Goal: Check status

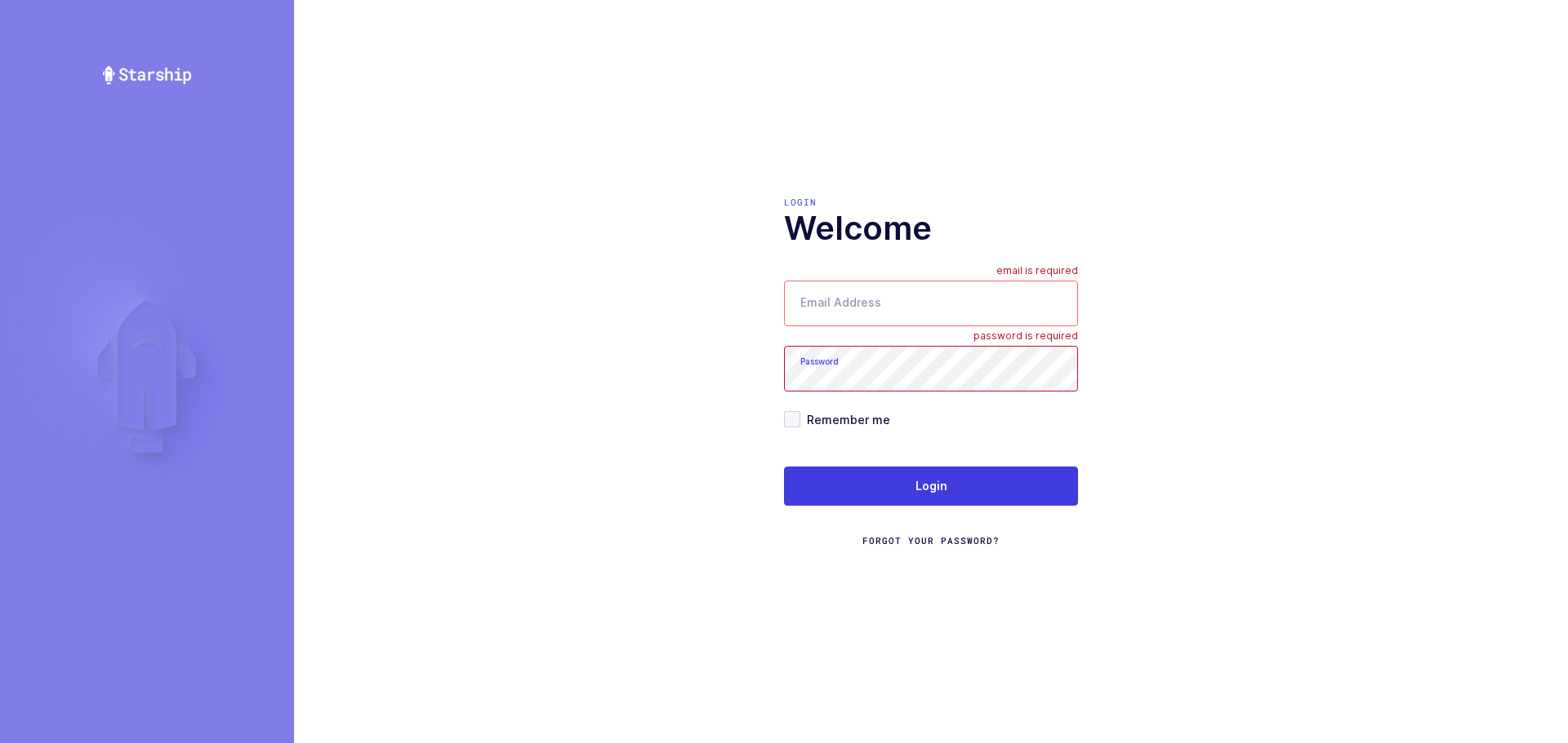
type input "mundo@janustrade.com"
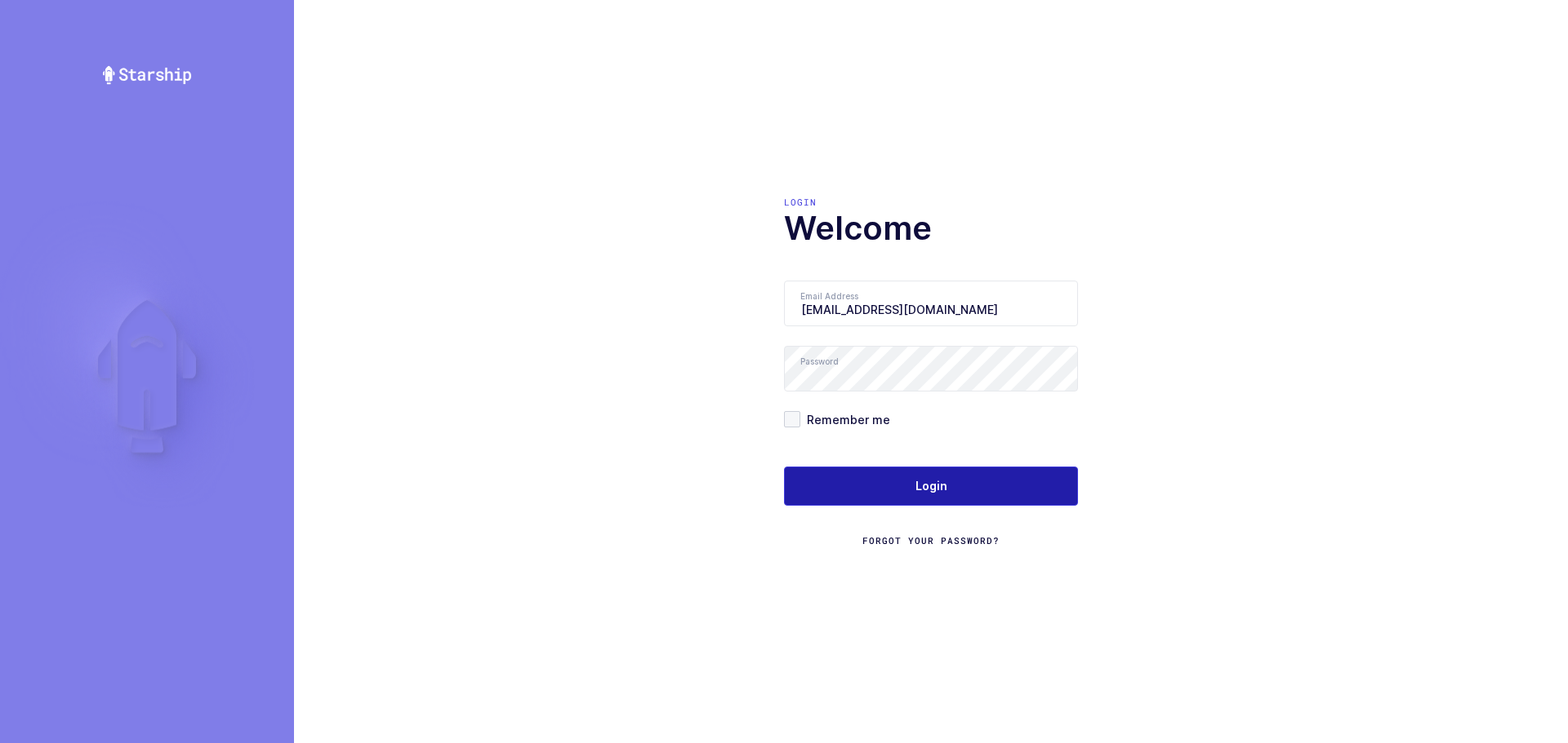
click at [888, 470] on button "Login" at bounding box center [931, 487] width 294 height 40
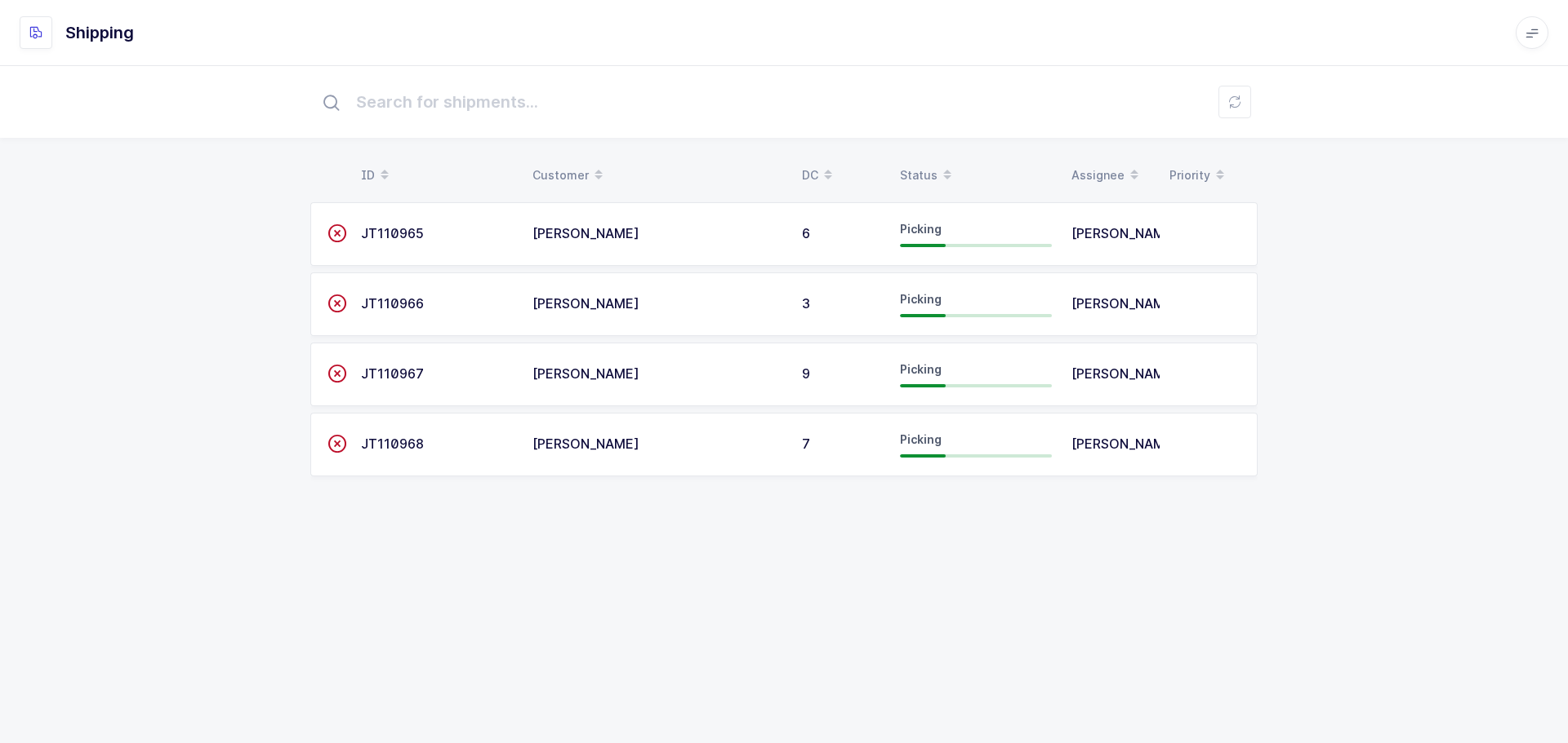
click at [904, 176] on div "Status" at bounding box center [976, 175] width 152 height 28
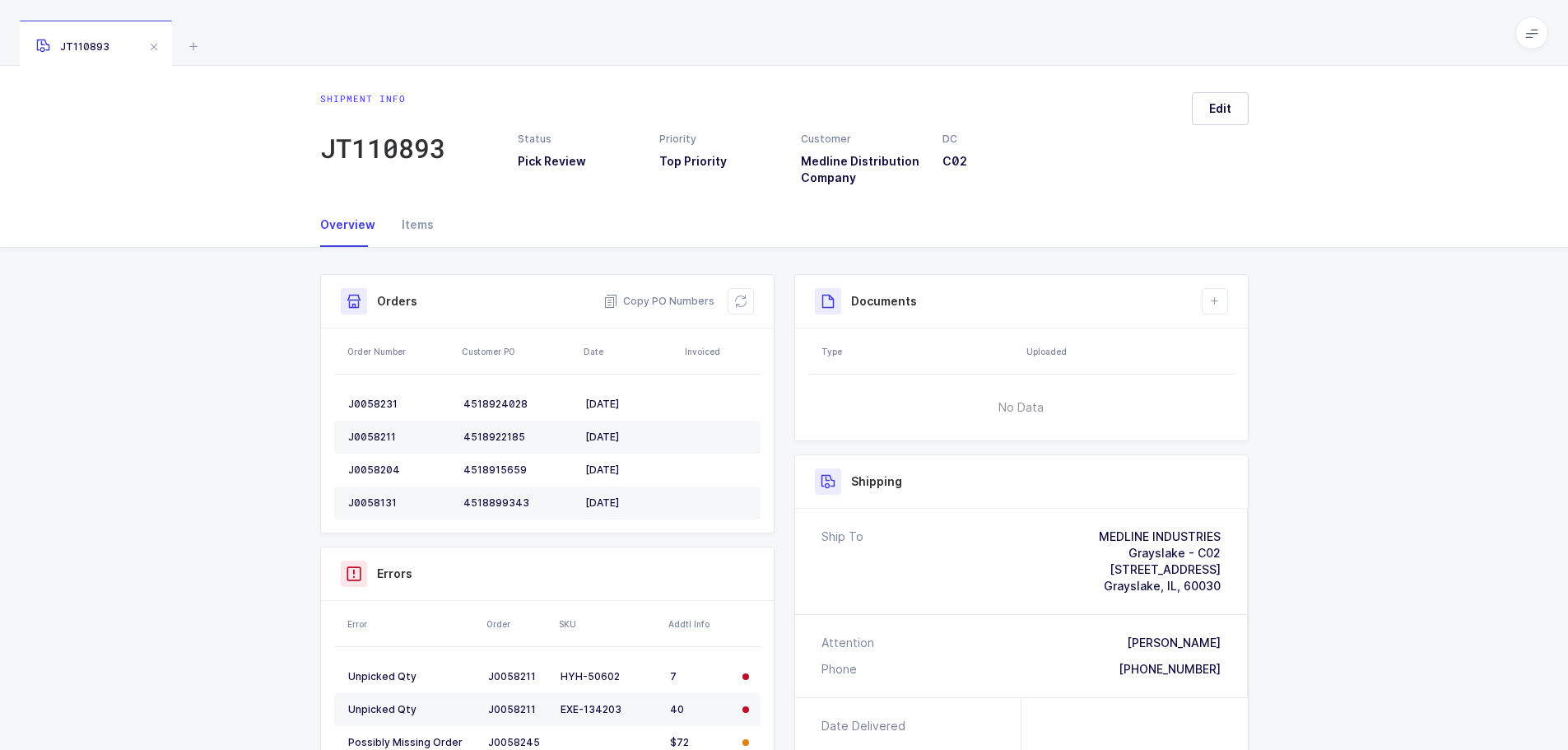
click at [1375, 419] on div "Shipment Info Shipment Number JT110893 Status Pick Review Priority Top Priority…" at bounding box center [784, 647] width 1568 height 800
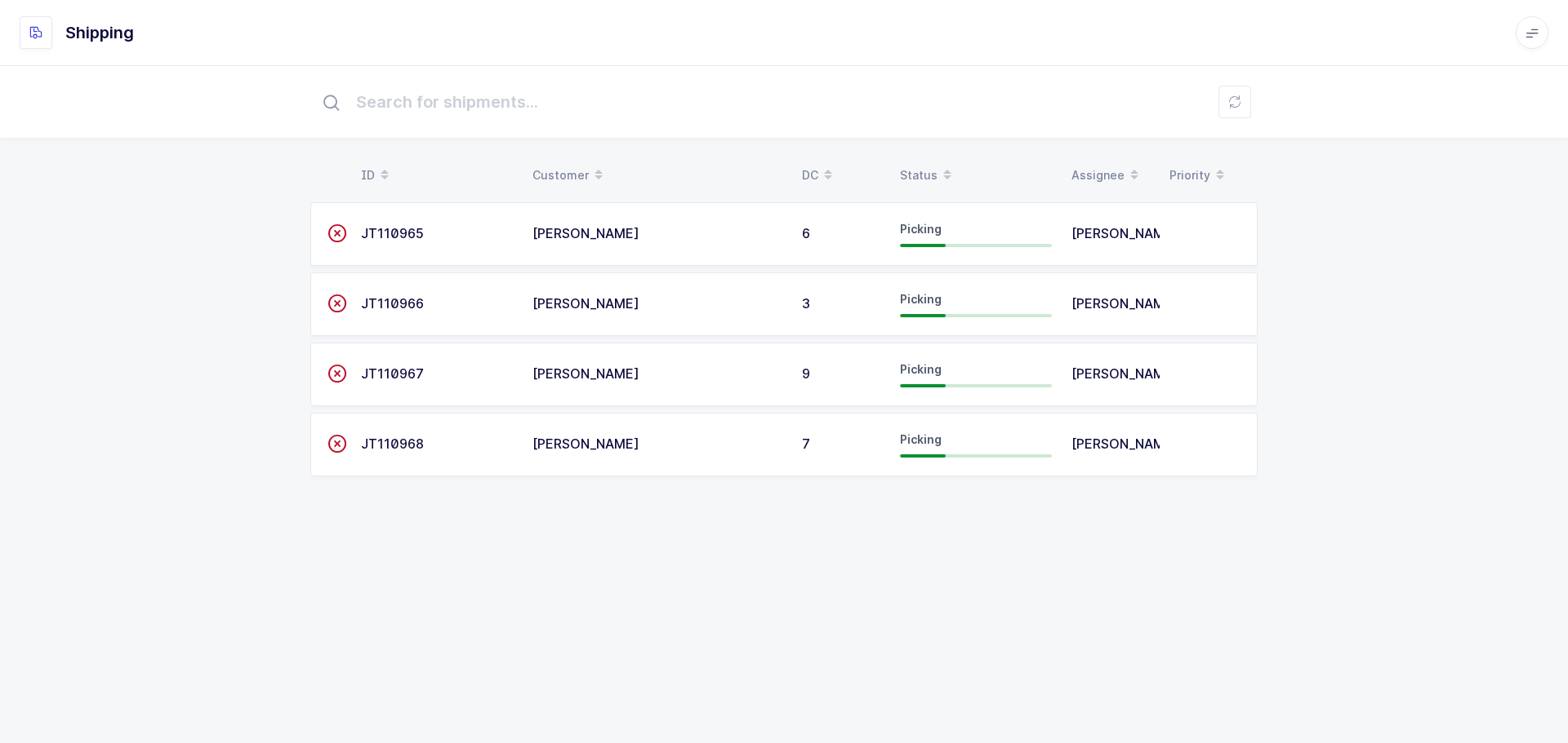
click at [398, 228] on span "JT110965" at bounding box center [392, 233] width 63 height 16
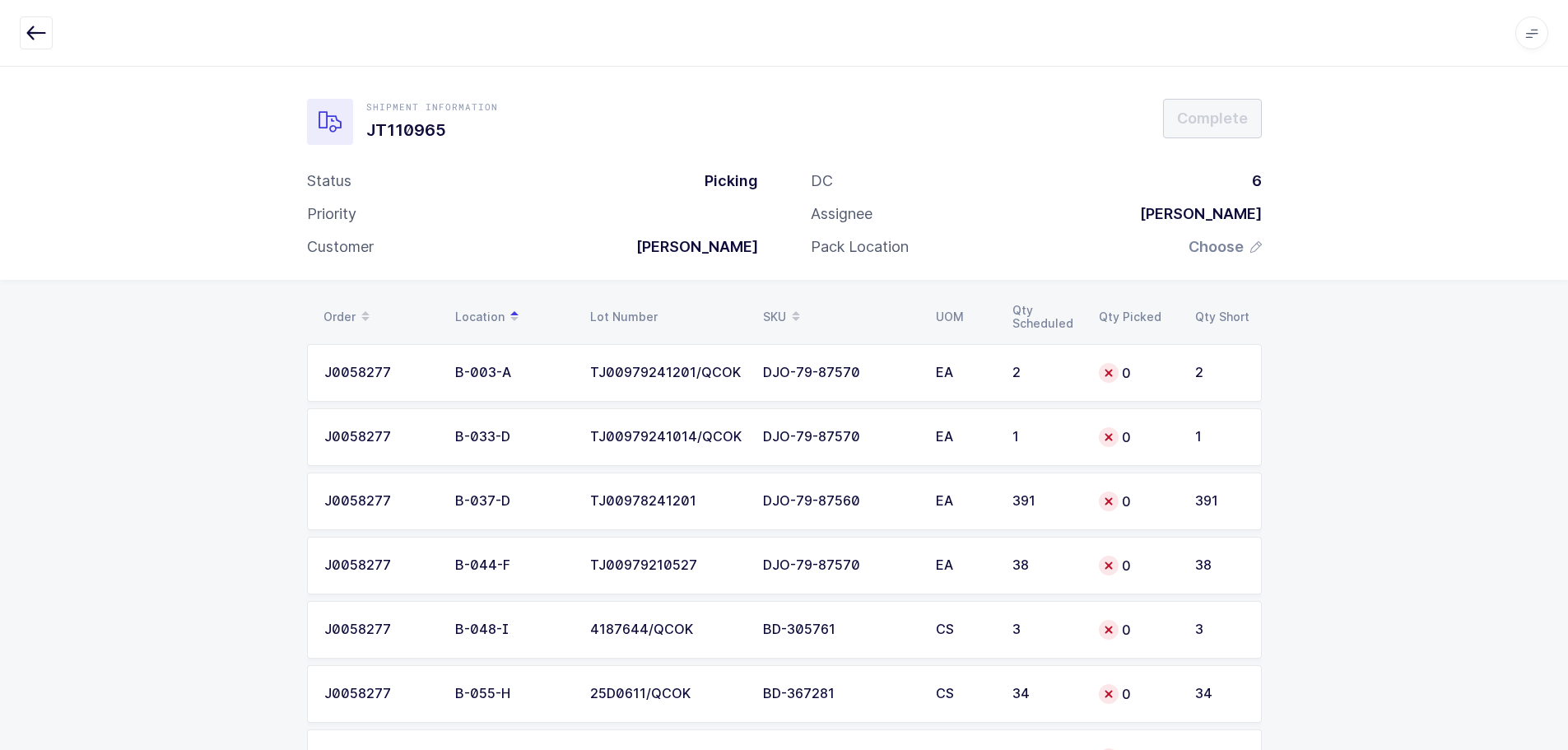
click at [34, 31] on icon "button" at bounding box center [36, 33] width 20 height 20
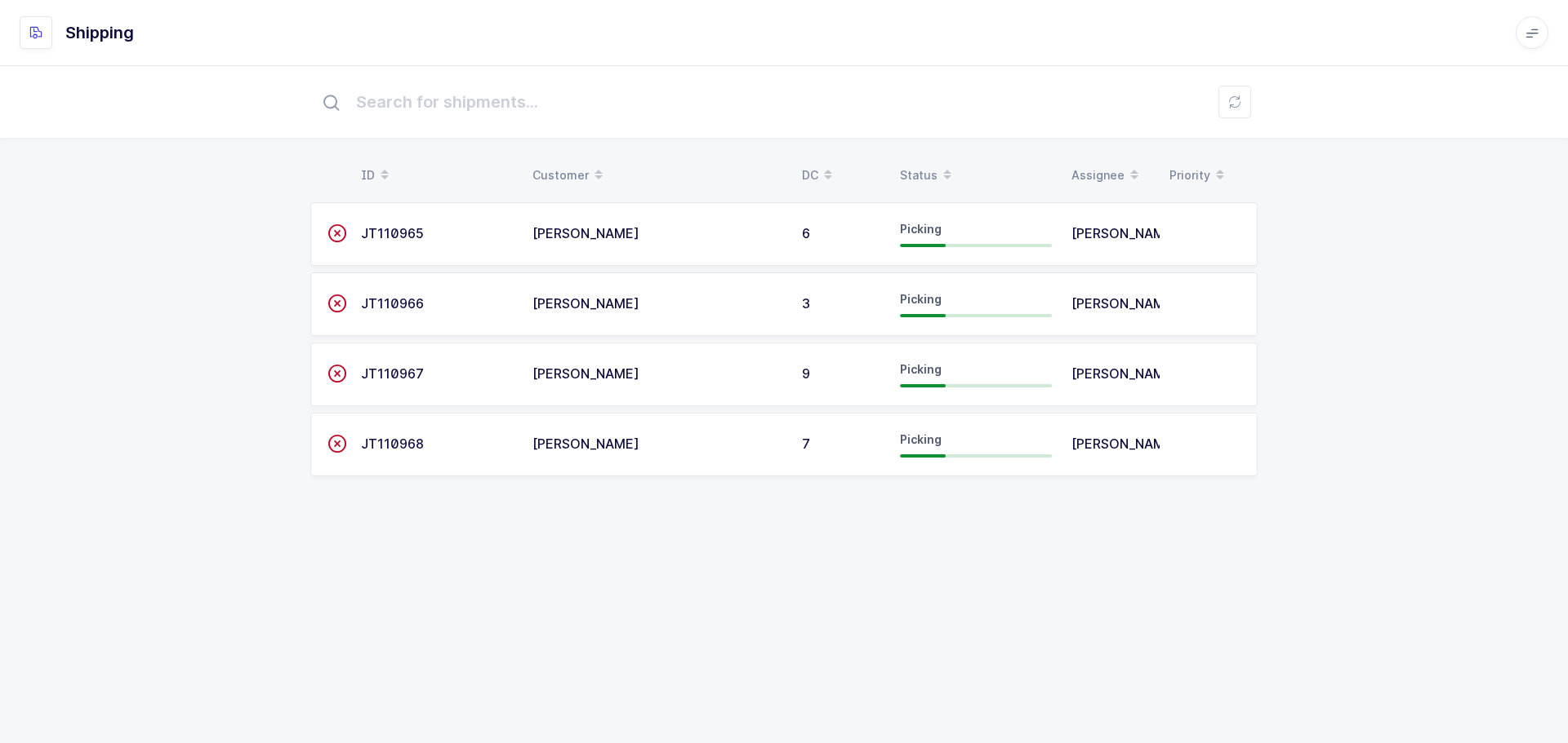
click at [920, 173] on div "Status" at bounding box center [976, 175] width 152 height 28
click at [397, 295] on span "JT110966" at bounding box center [392, 303] width 63 height 16
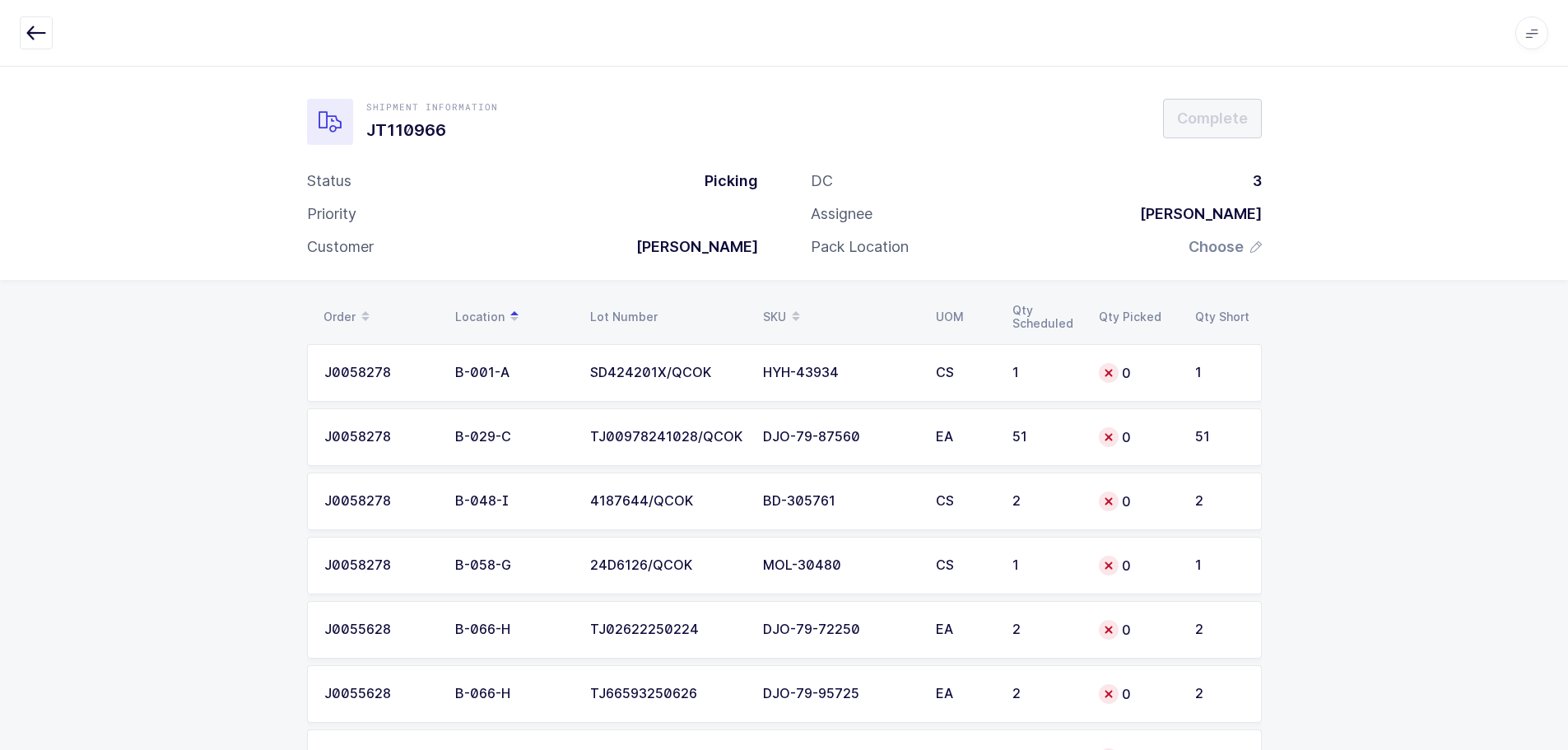
click at [40, 34] on icon "button" at bounding box center [36, 33] width 20 height 20
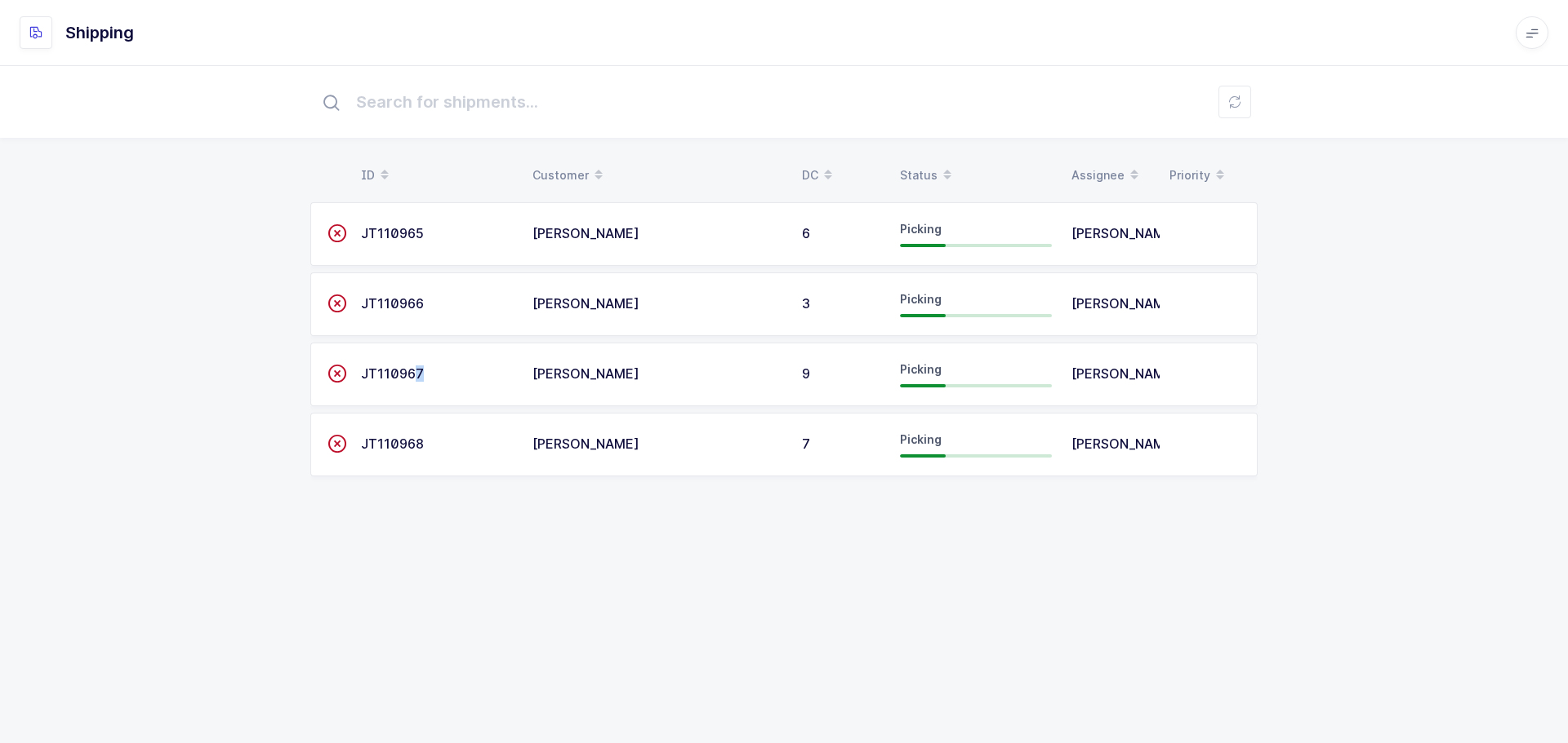
click at [413, 372] on span "JT110967" at bounding box center [392, 373] width 63 height 16
click at [400, 367] on span "JT110967" at bounding box center [392, 373] width 63 height 16
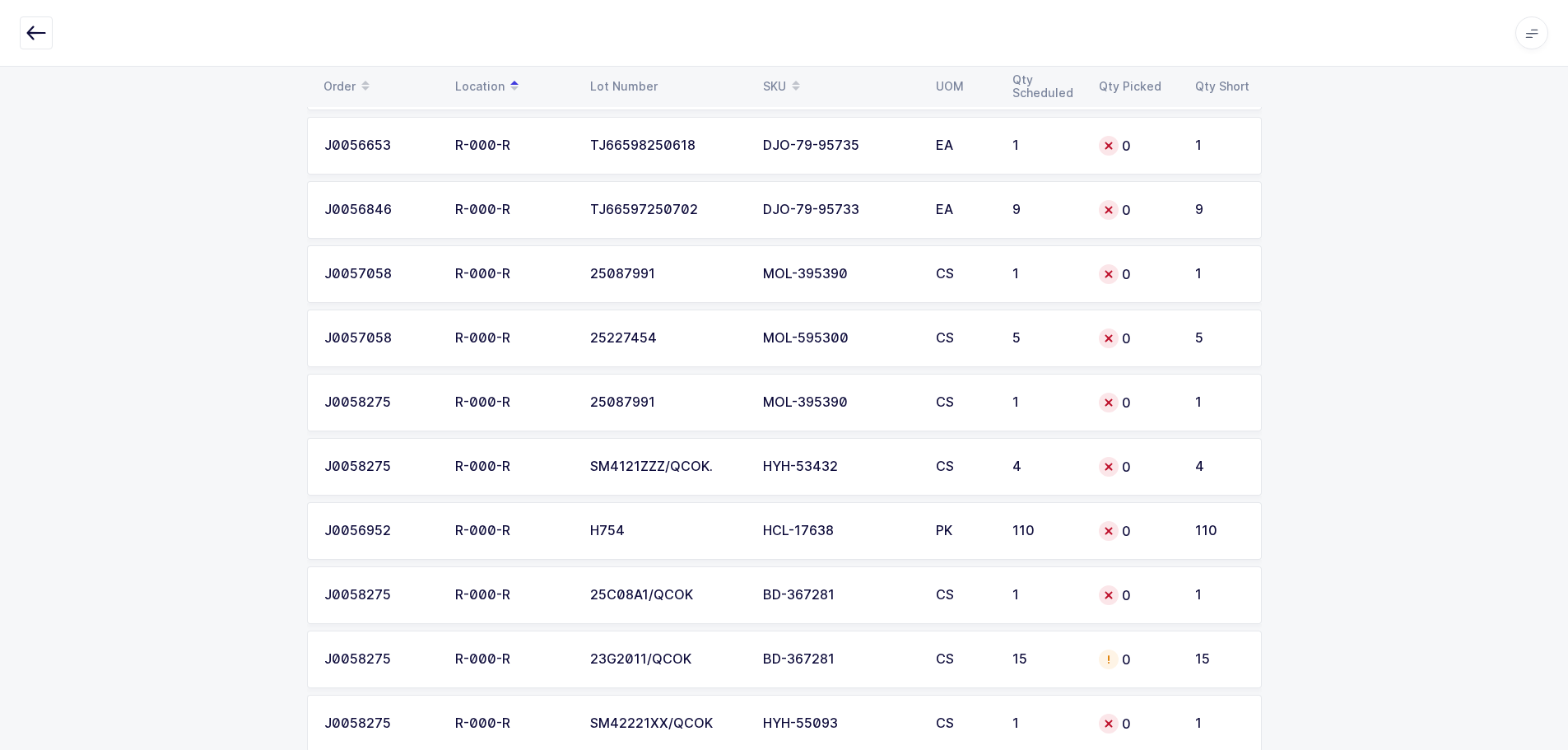
scroll to position [3224, 0]
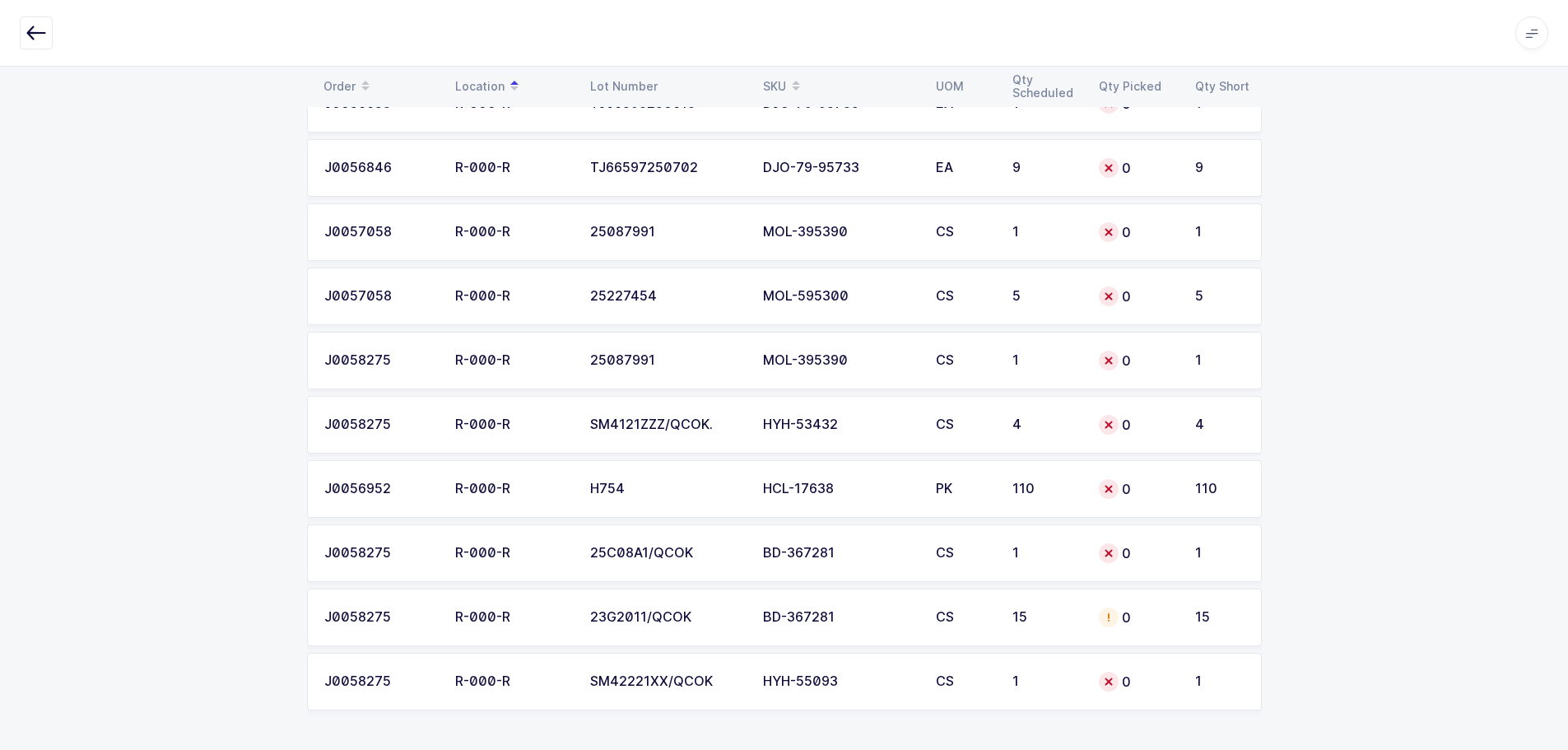
click at [38, 37] on icon "button" at bounding box center [36, 33] width 20 height 20
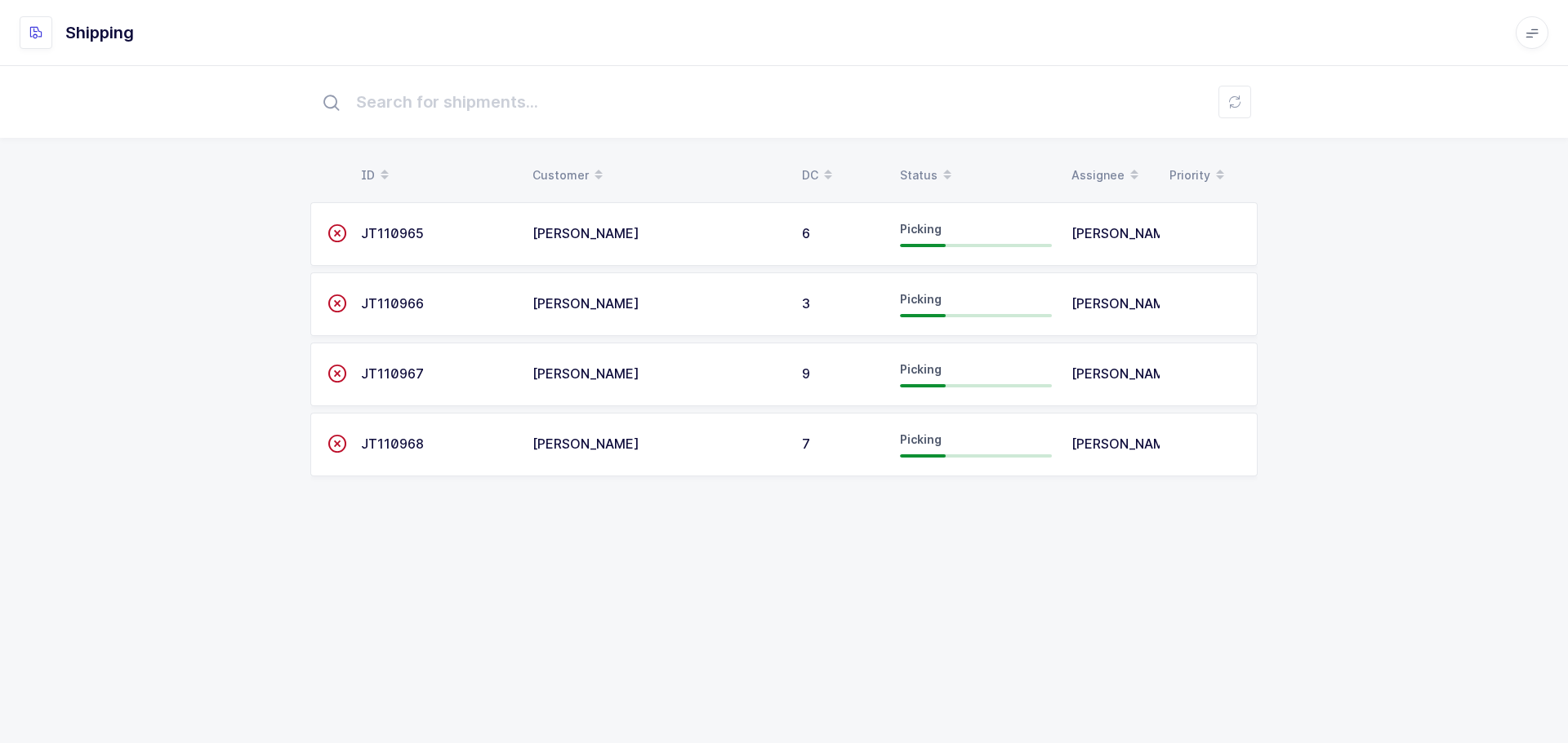
click at [406, 450] on span "JT110968" at bounding box center [392, 443] width 63 height 16
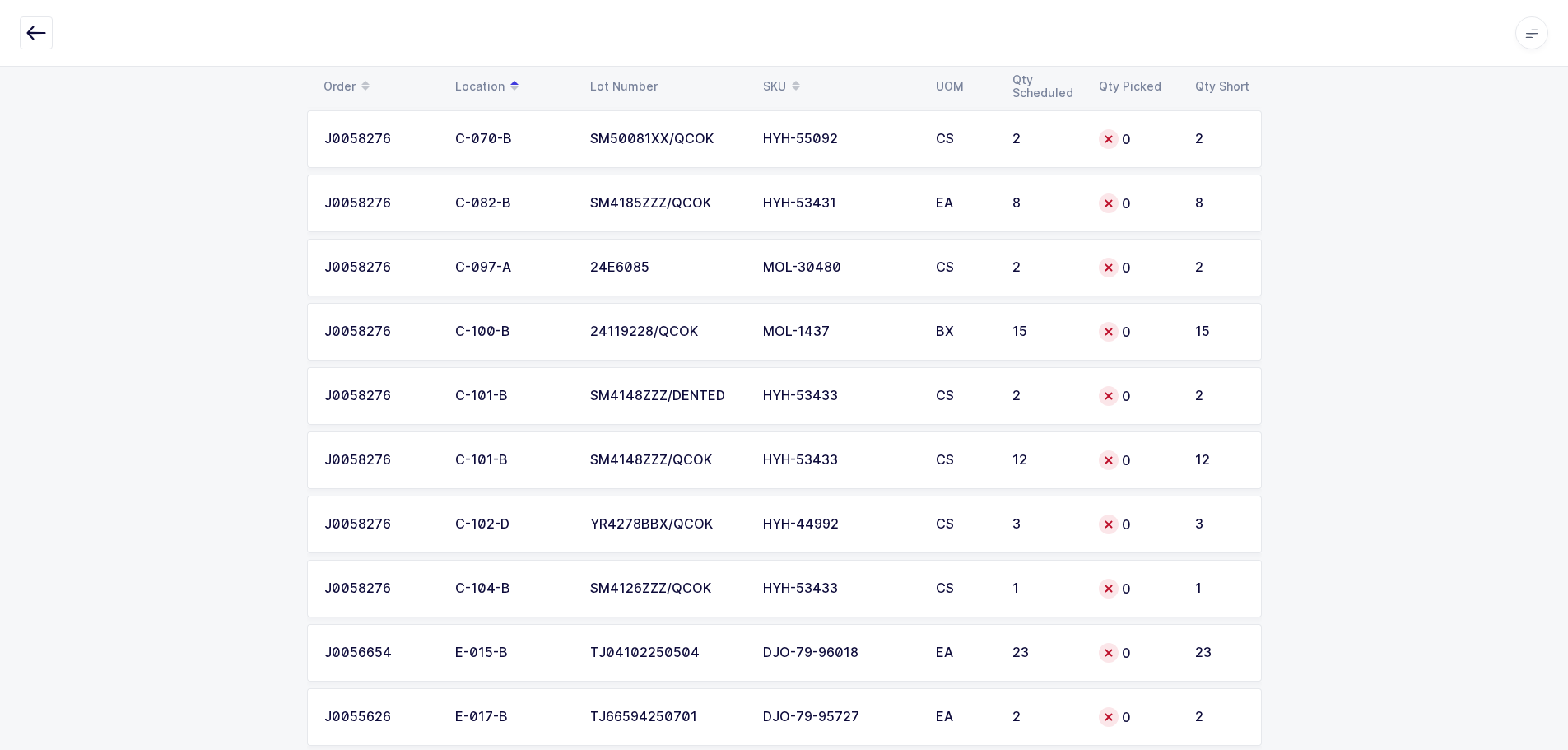
scroll to position [972, 0]
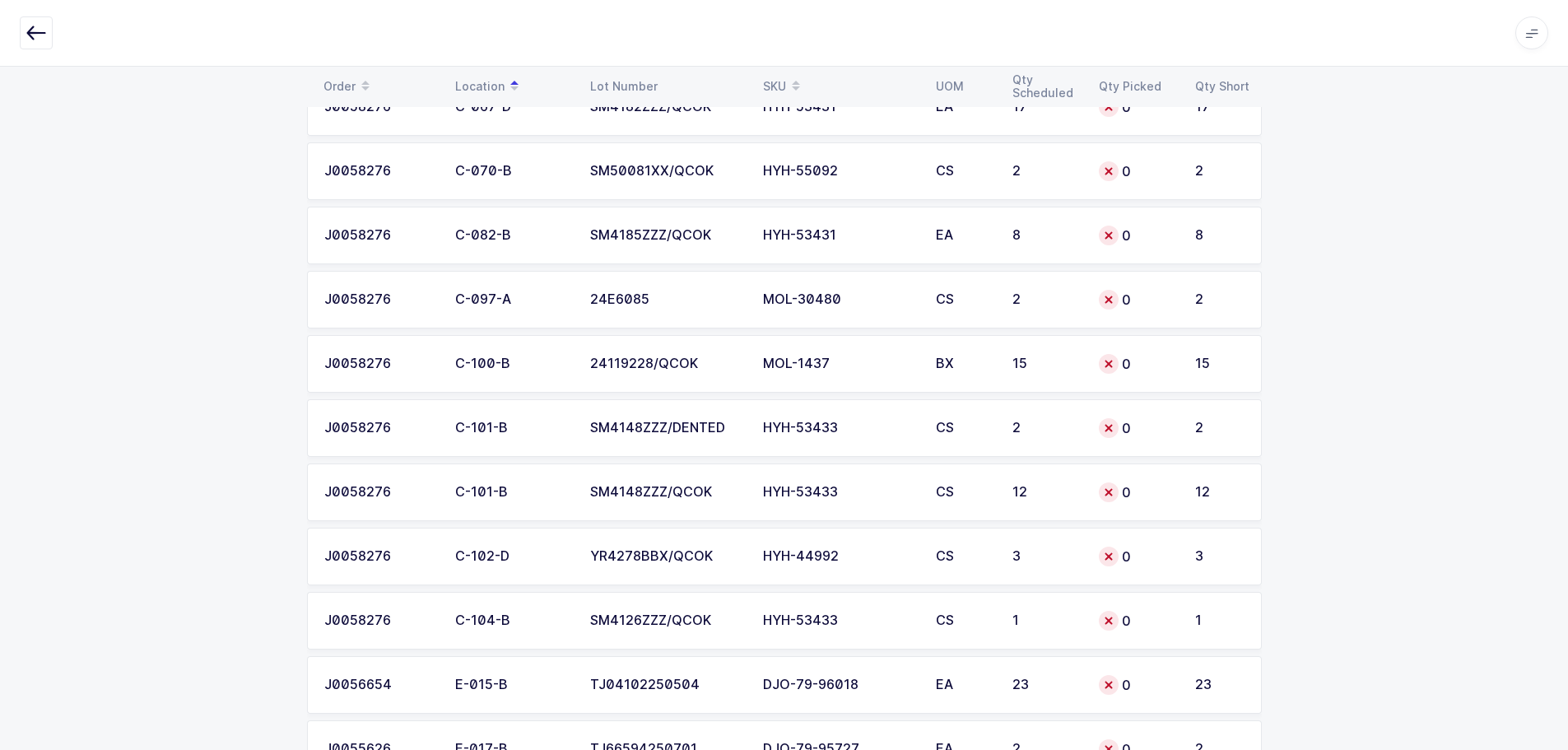
click at [777, 84] on div "SKU" at bounding box center [839, 86] width 153 height 28
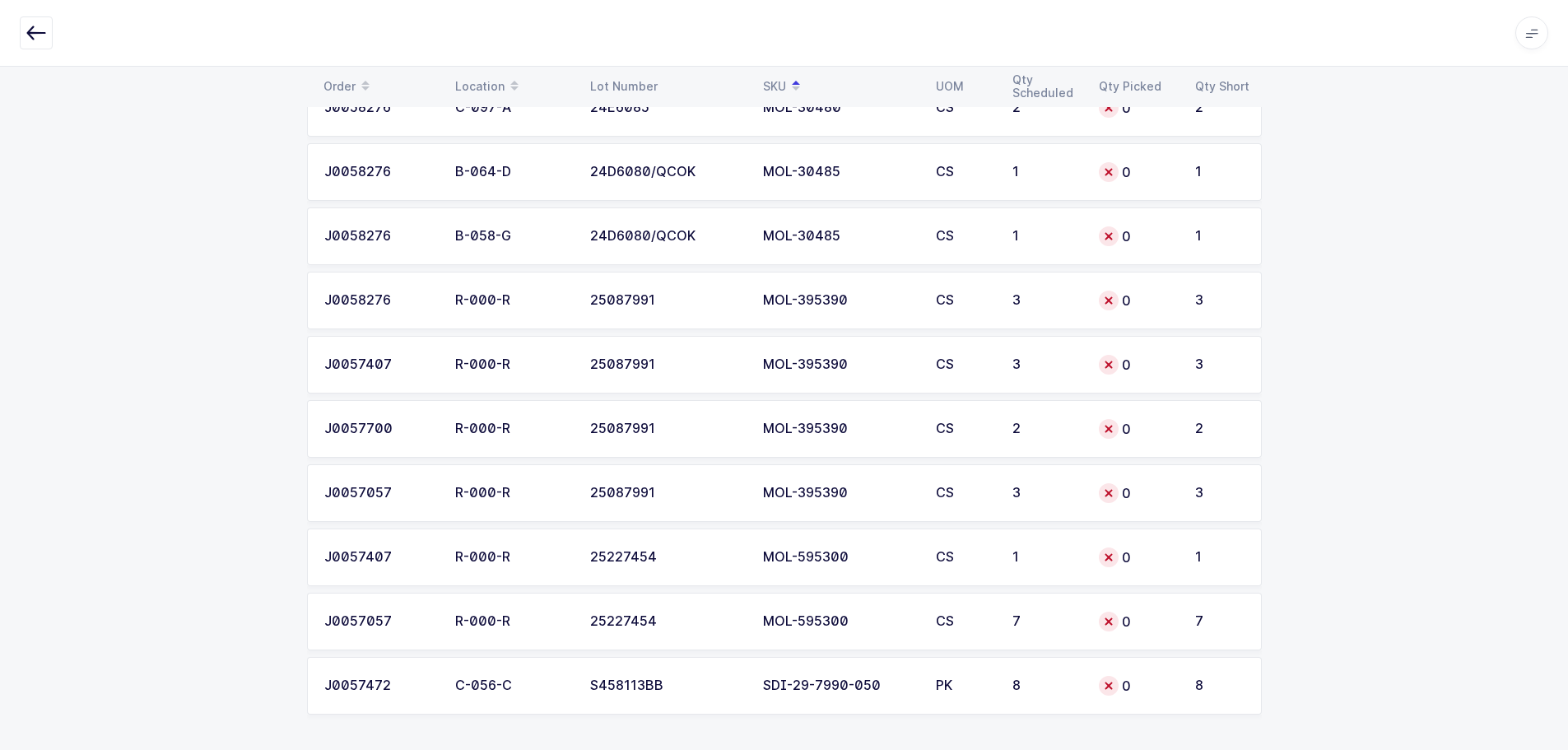
scroll to position [3032, 0]
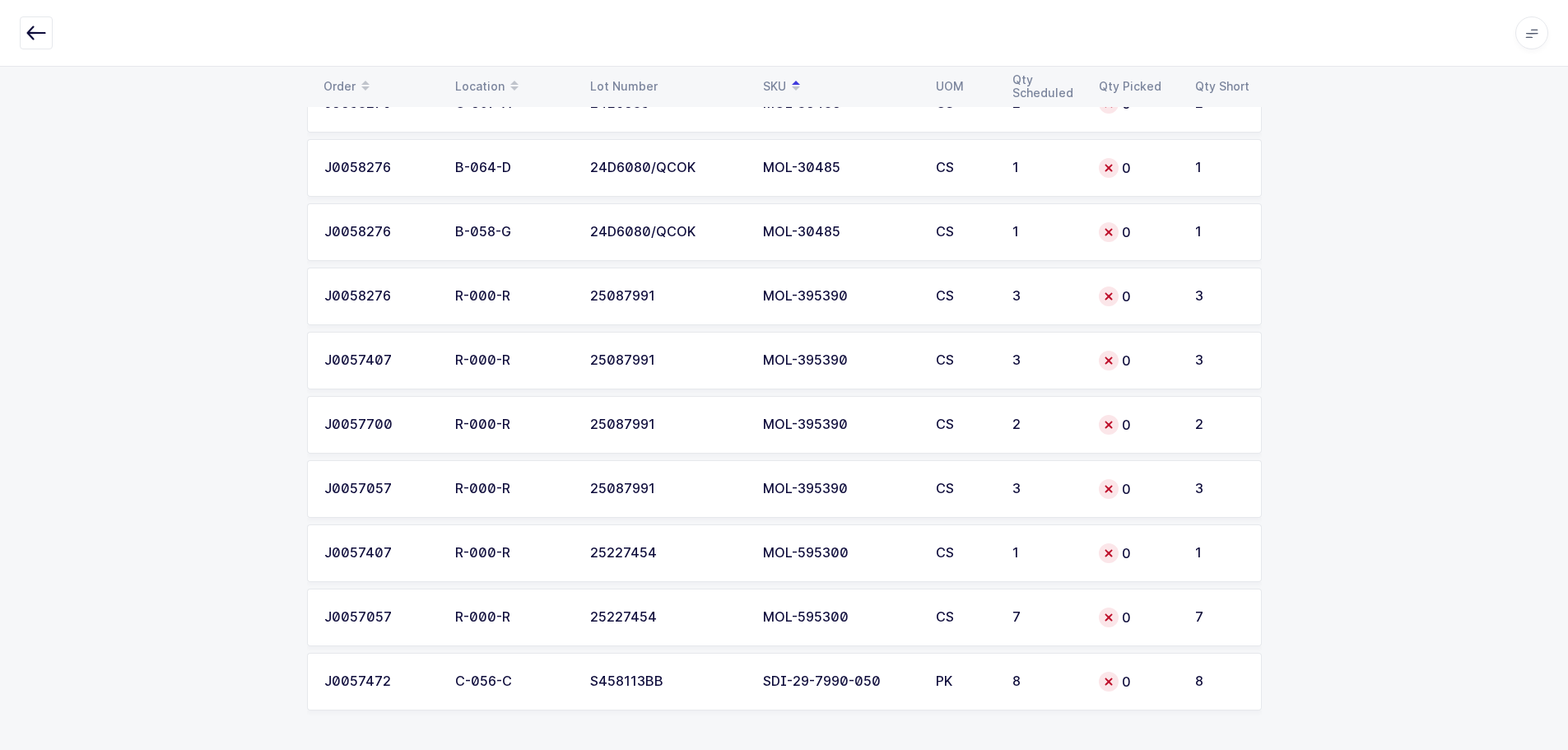
click at [33, 17] on button "button" at bounding box center [36, 33] width 33 height 33
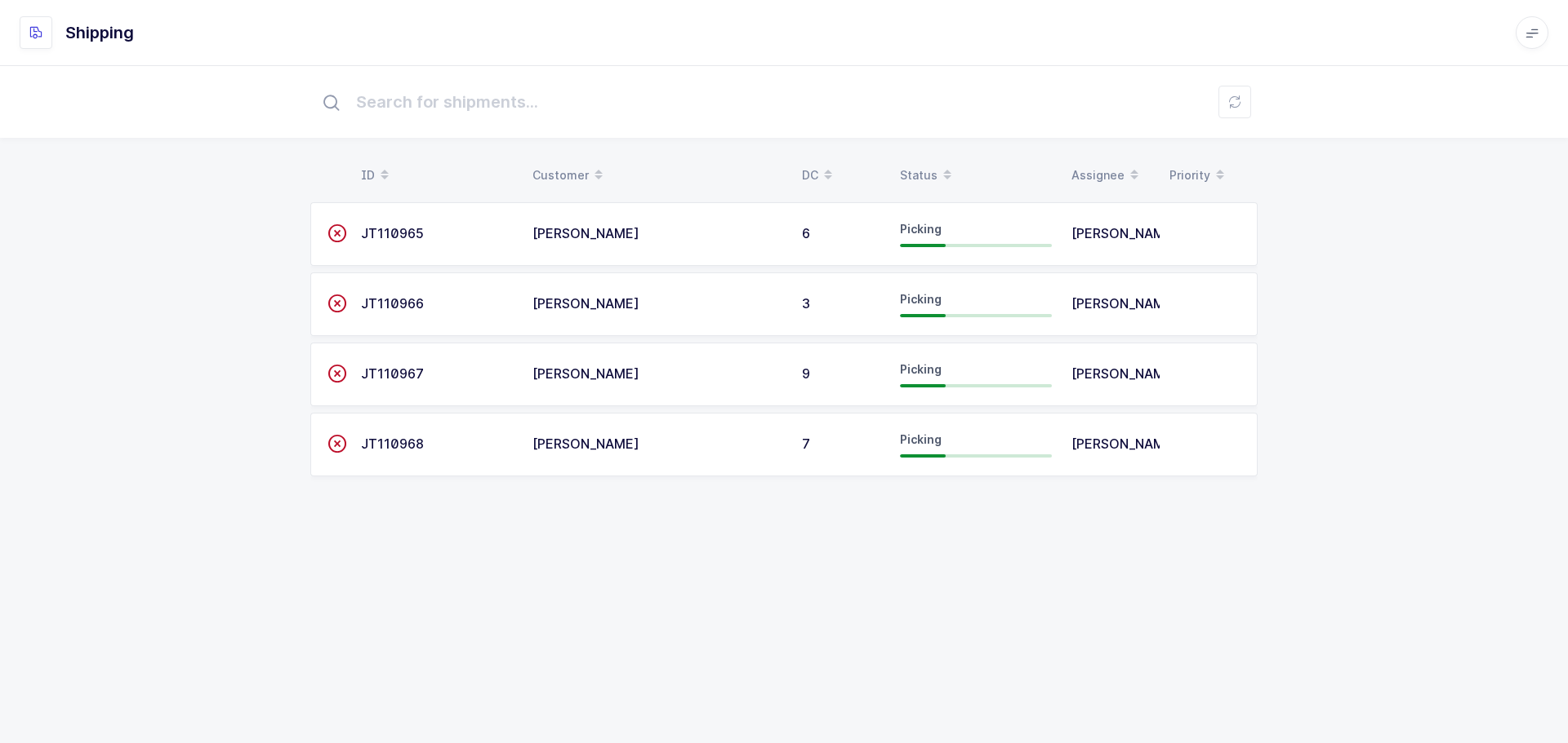
click at [946, 168] on icon at bounding box center [947, 169] width 8 height 8
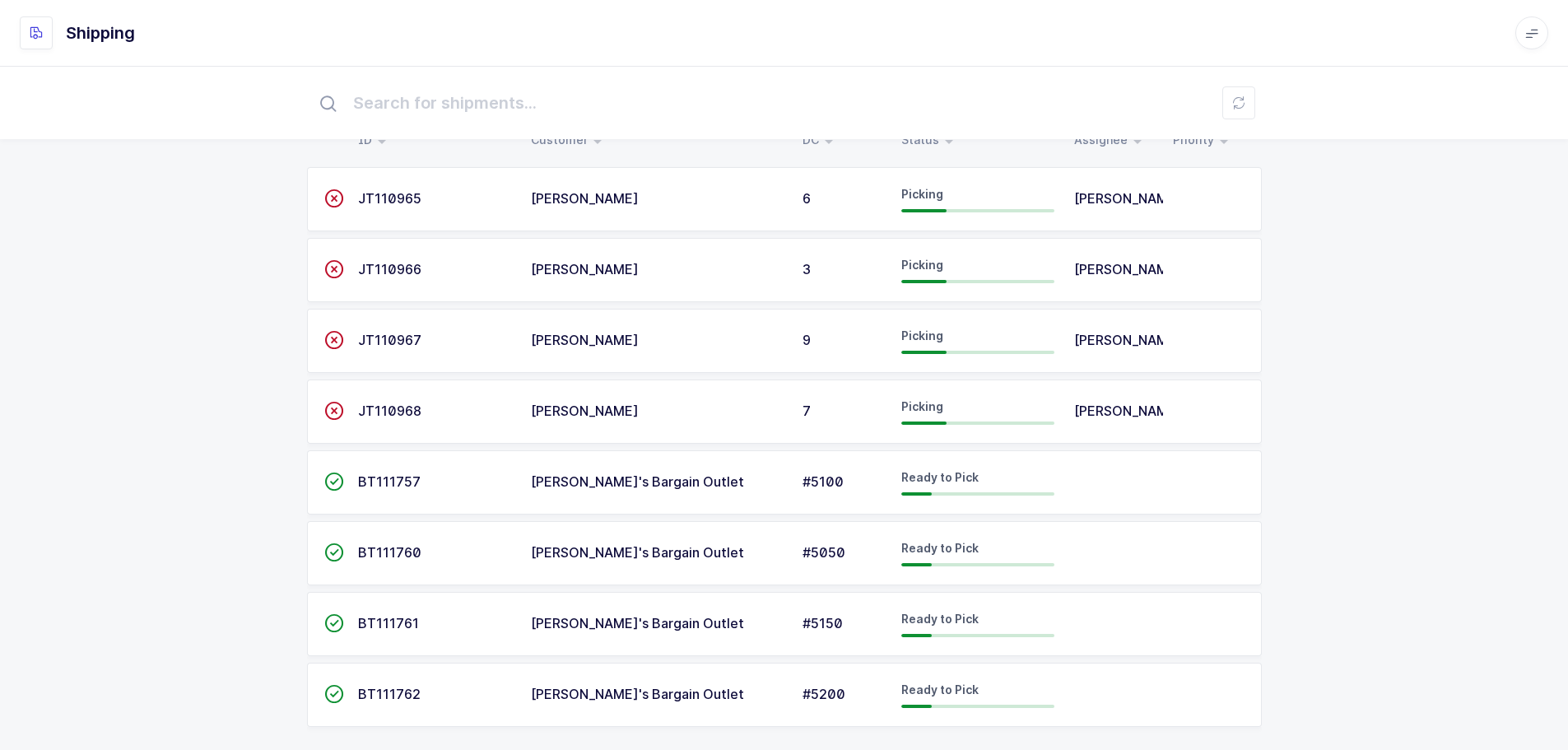
scroll to position [54, 0]
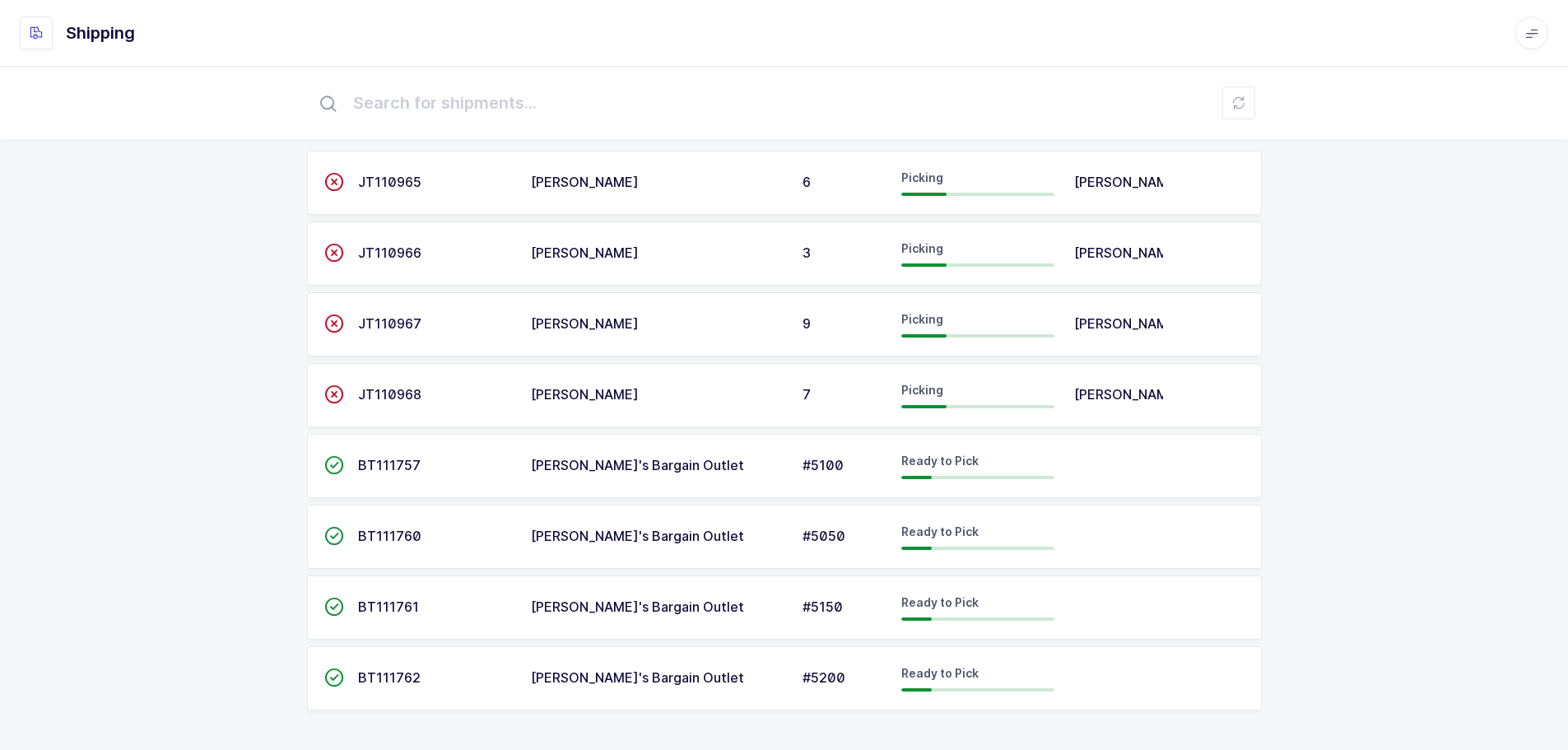
click at [606, 473] on span "[PERSON_NAME]'s Bargain Outlet" at bounding box center [637, 465] width 213 height 16
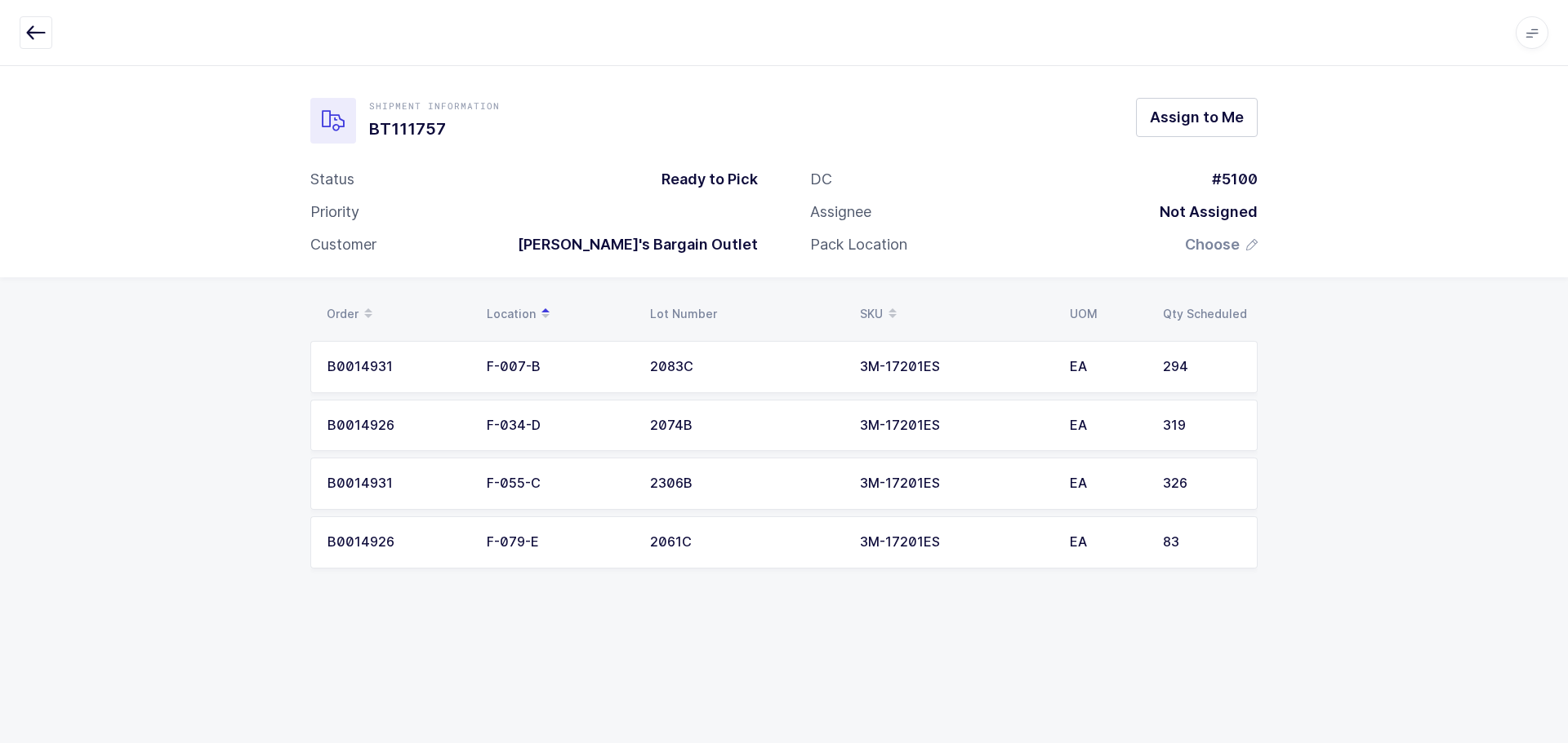
click at [46, 27] on button "button" at bounding box center [36, 32] width 32 height 32
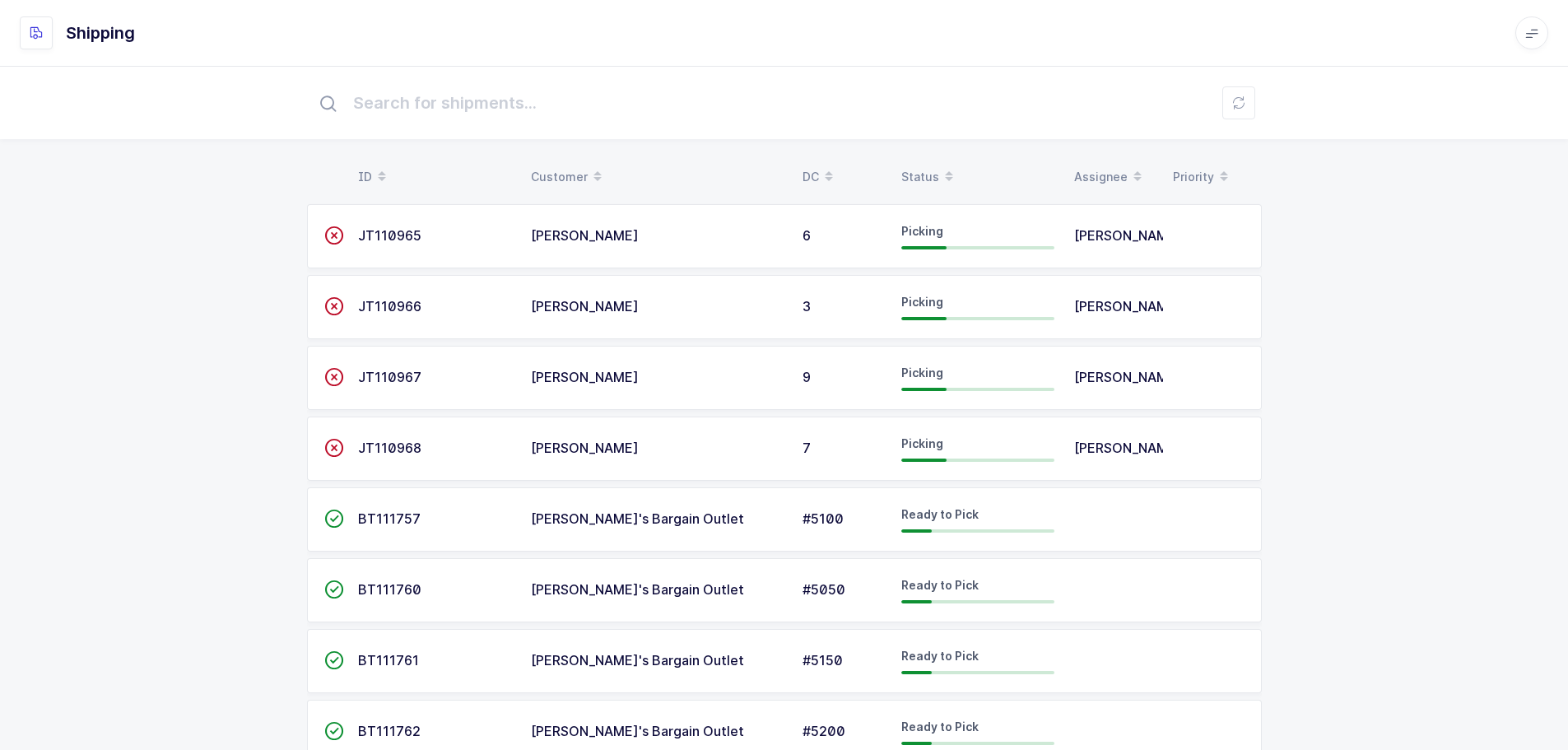
click at [916, 174] on div "Status" at bounding box center [977, 177] width 153 height 28
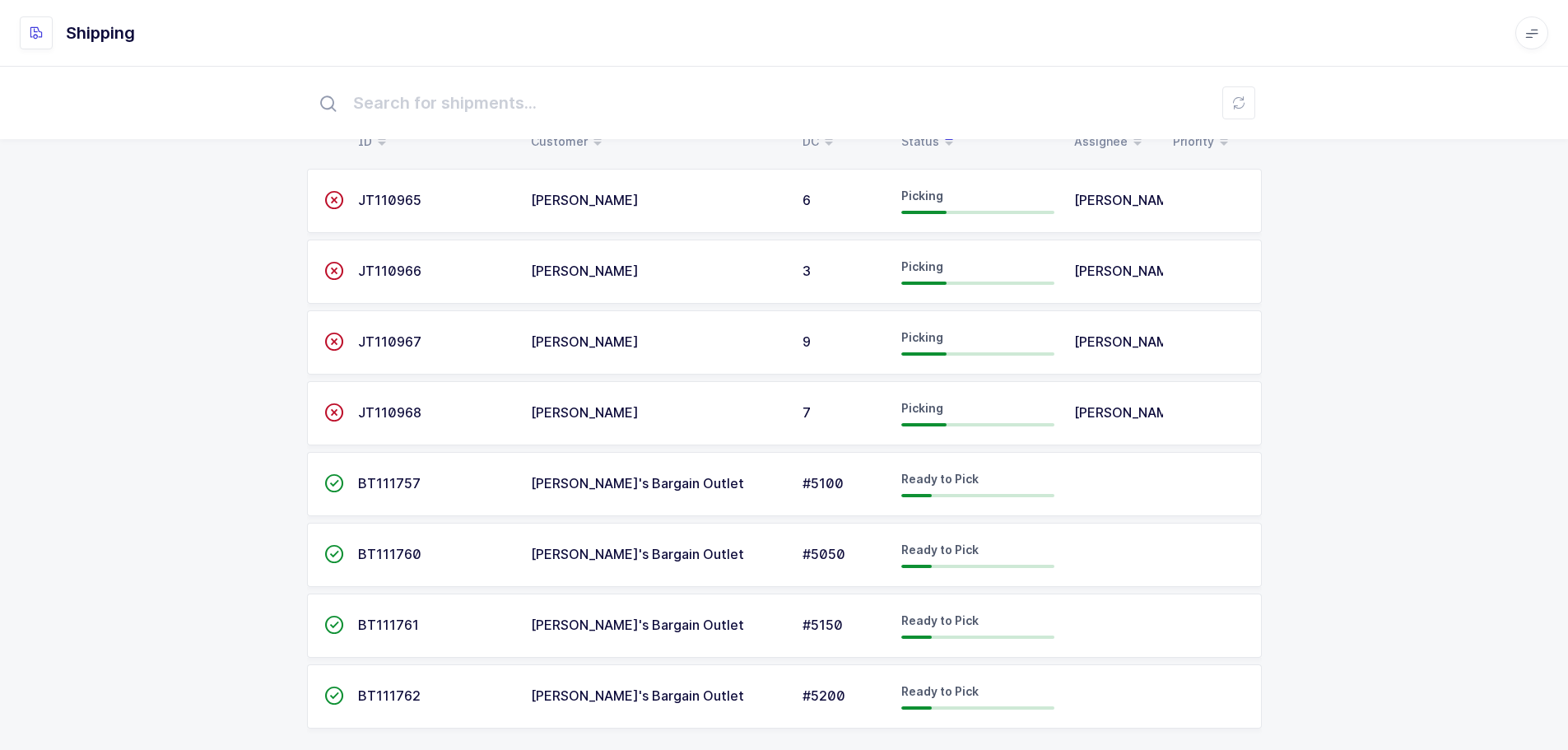
scroll to position [54, 0]
